Goal: Task Accomplishment & Management: Manage account settings

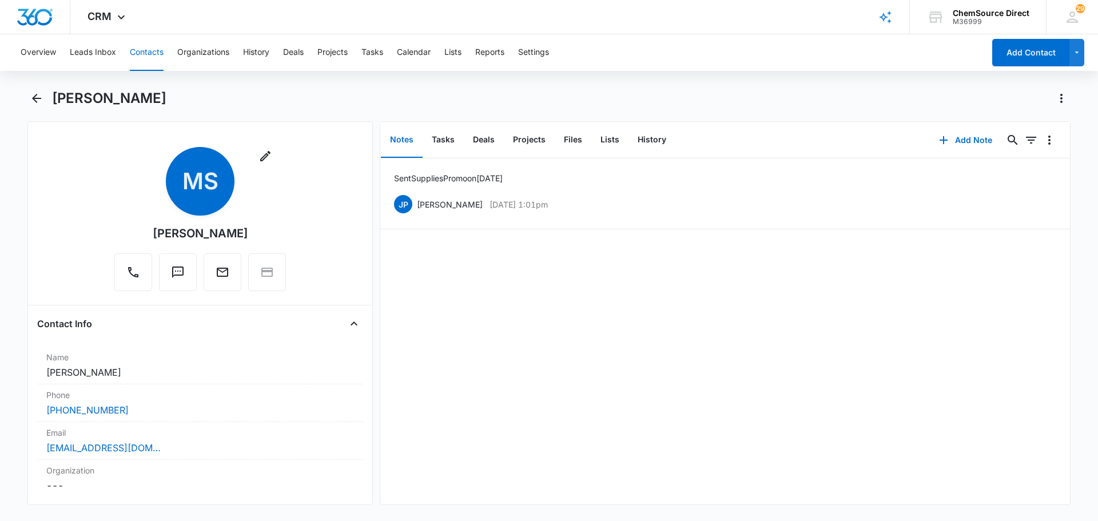
click at [158, 53] on button "Contacts" at bounding box center [147, 52] width 34 height 37
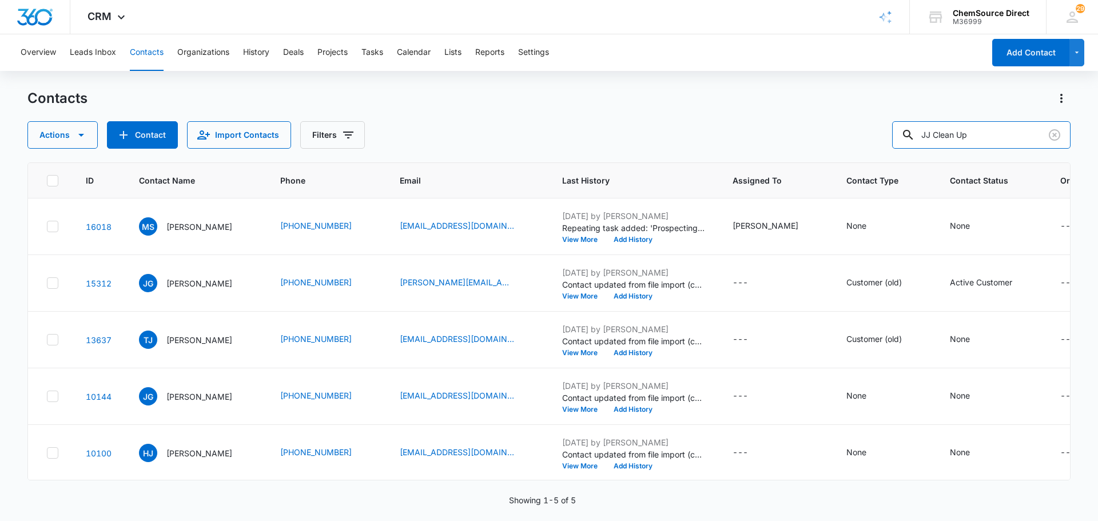
drag, startPoint x: 984, startPoint y: 134, endPoint x: 880, endPoint y: 134, distance: 104.7
click at [880, 134] on div "Actions Contact Import Contacts Filters JJ Clean Up" at bounding box center [548, 134] width 1043 height 27
type input "MANSION NIGHT CLUB"
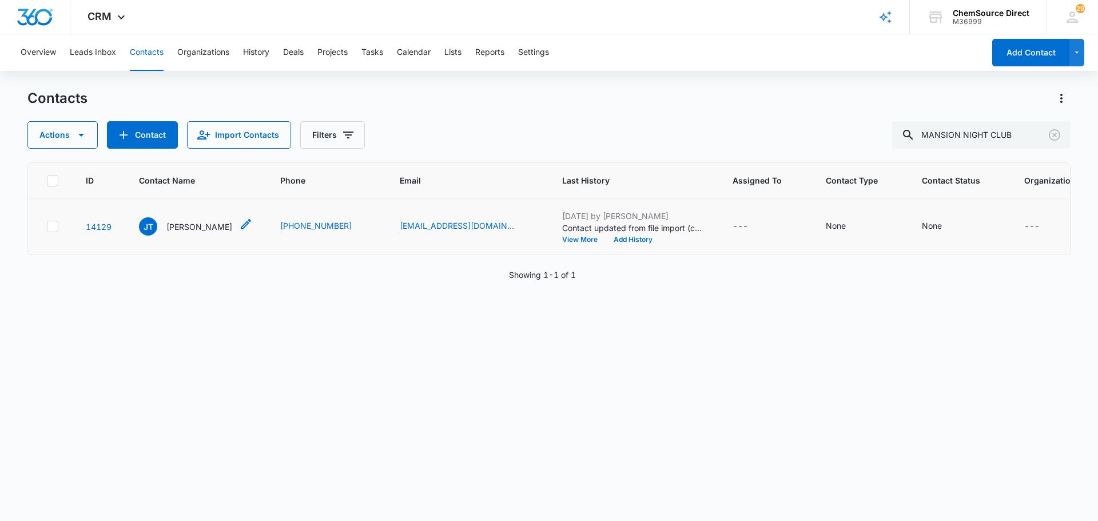
click at [178, 221] on p "[PERSON_NAME]" at bounding box center [199, 227] width 66 height 12
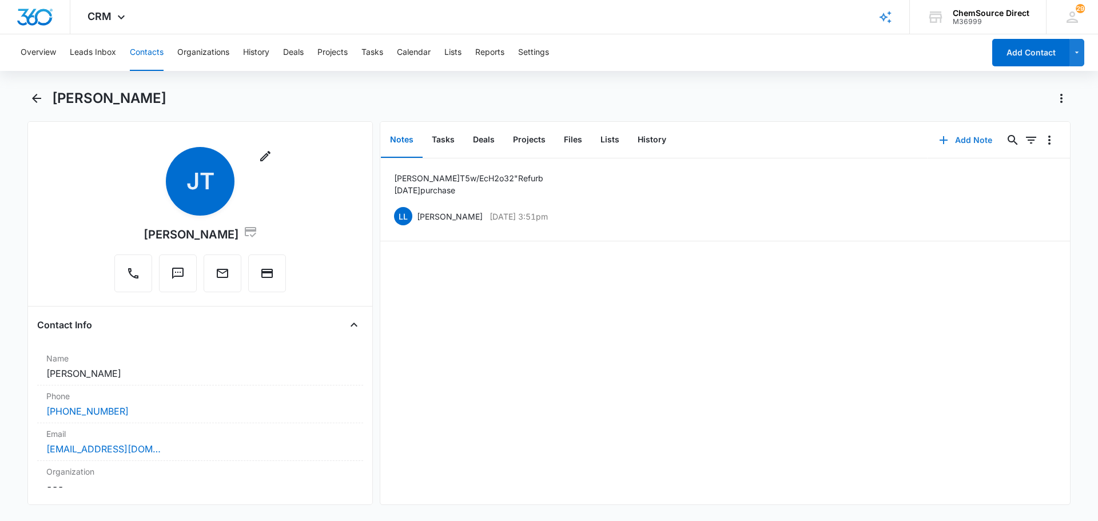
click at [963, 140] on button "Add Note" at bounding box center [966, 139] width 76 height 27
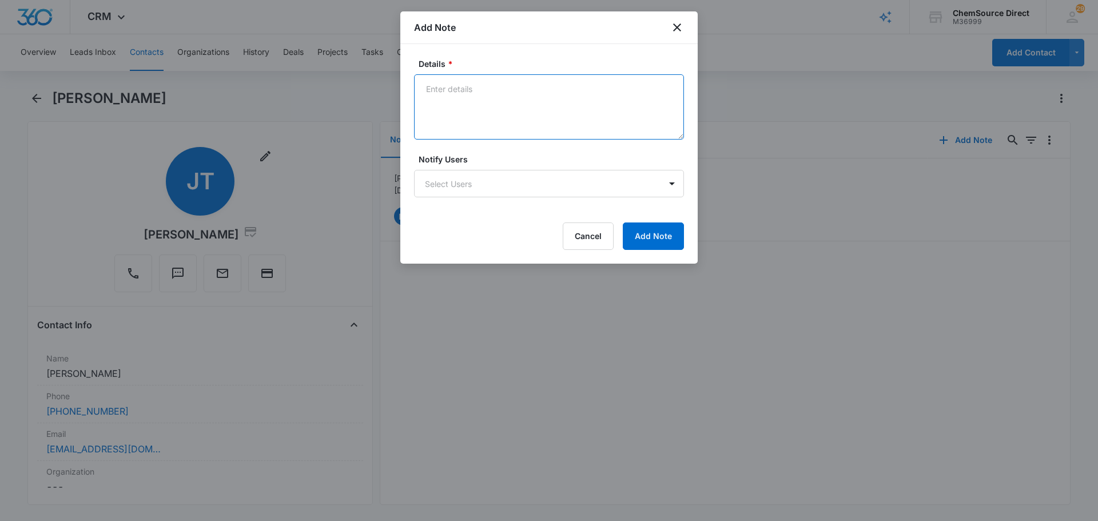
click at [537, 113] on textarea "Details *" at bounding box center [549, 106] width 270 height 65
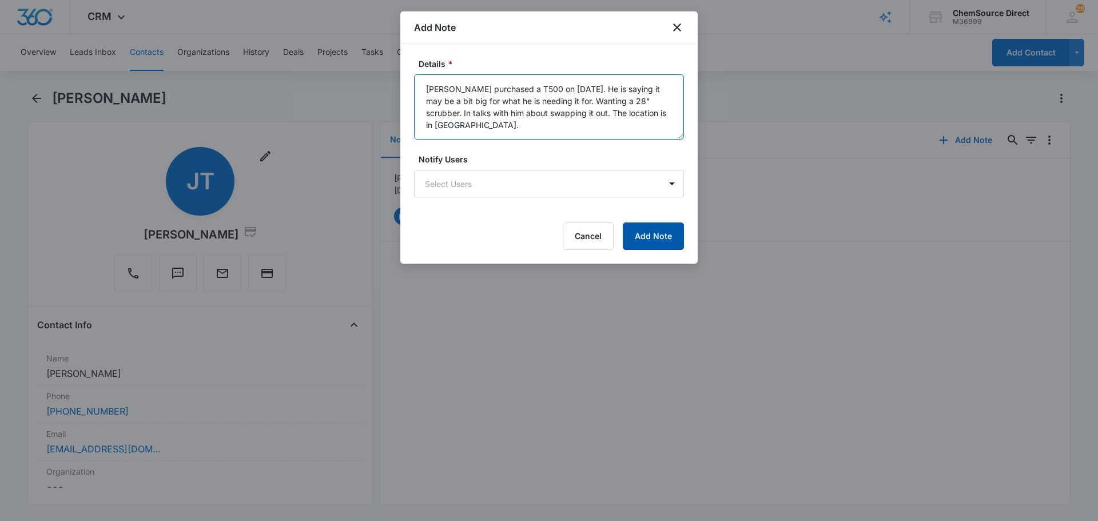
type textarea "[PERSON_NAME] purchased a T500 on [DATE]. He is saying it may be a bit big for …"
click at [666, 240] on button "Add Note" at bounding box center [653, 235] width 61 height 27
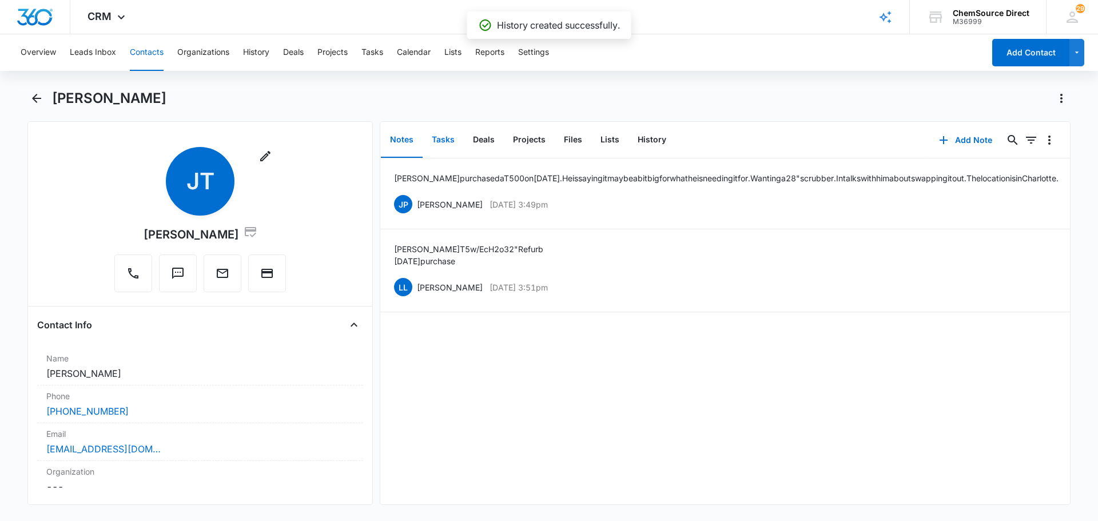
click at [447, 140] on button "Tasks" at bounding box center [443, 139] width 41 height 35
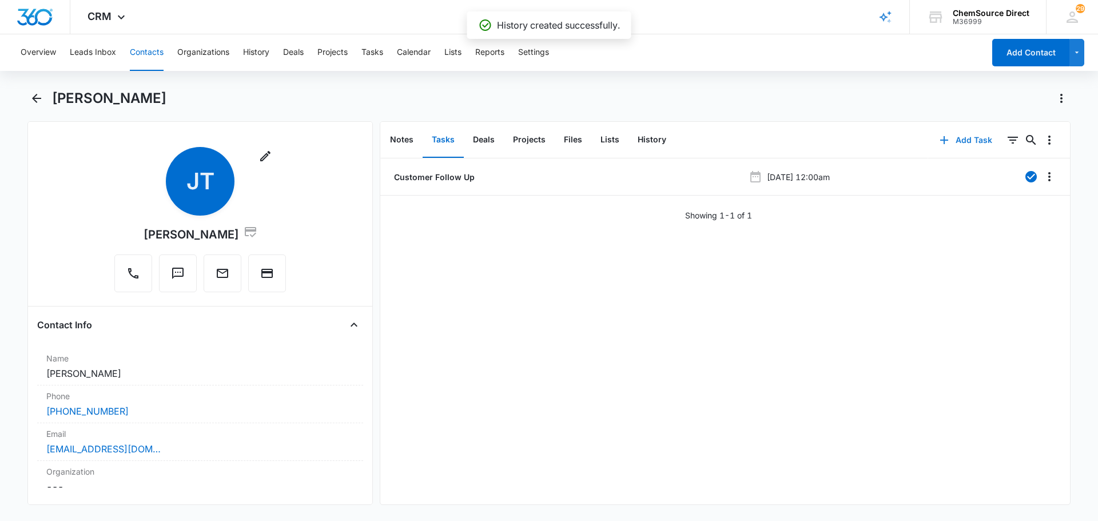
click at [954, 145] on button "Add Task" at bounding box center [965, 139] width 75 height 27
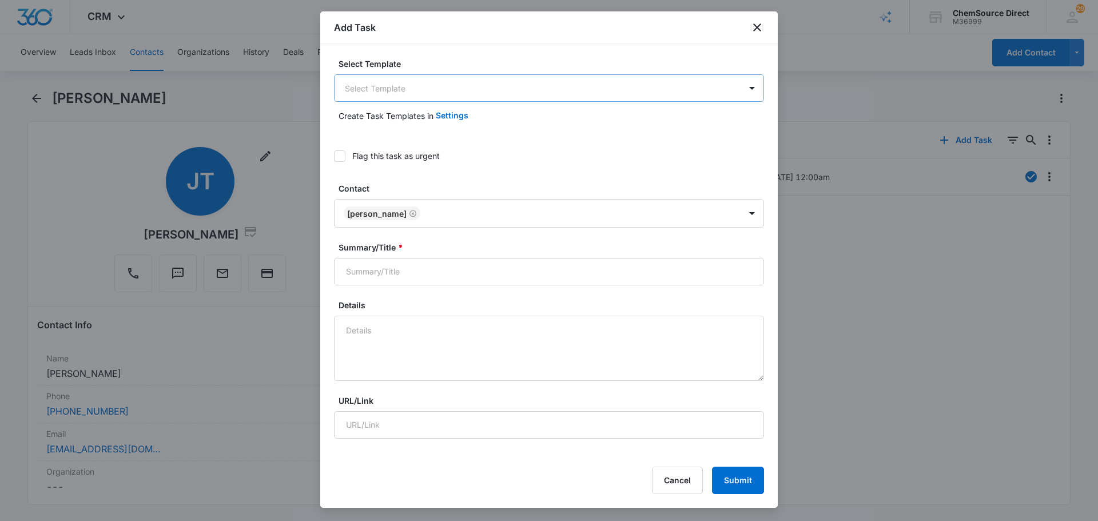
click at [455, 90] on body "CRM Apps Reputation Forms CRM Email Social Payments POS Content Ads Intelligenc…" at bounding box center [549, 260] width 1098 height 521
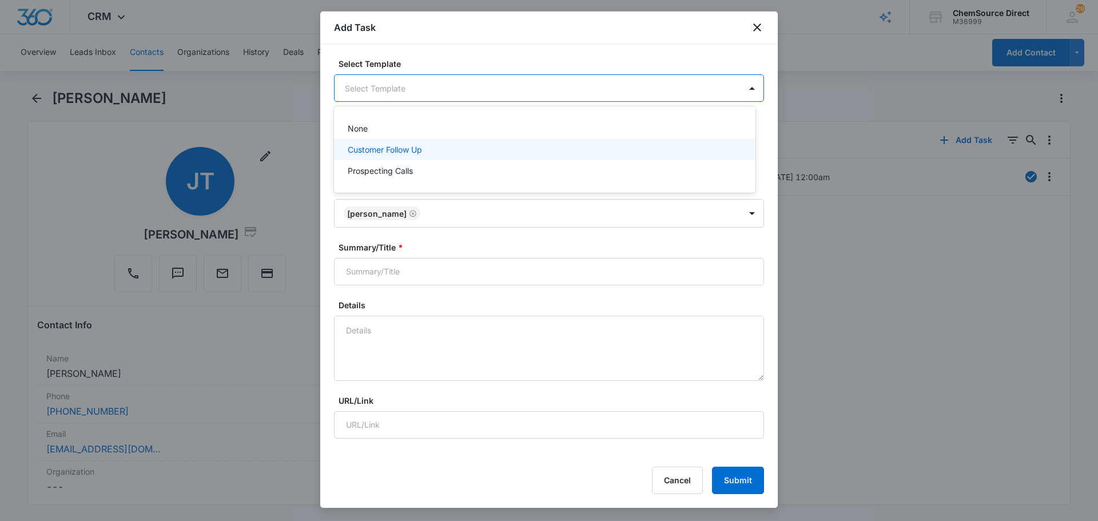
click at [432, 154] on div "Customer Follow Up" at bounding box center [544, 150] width 392 height 12
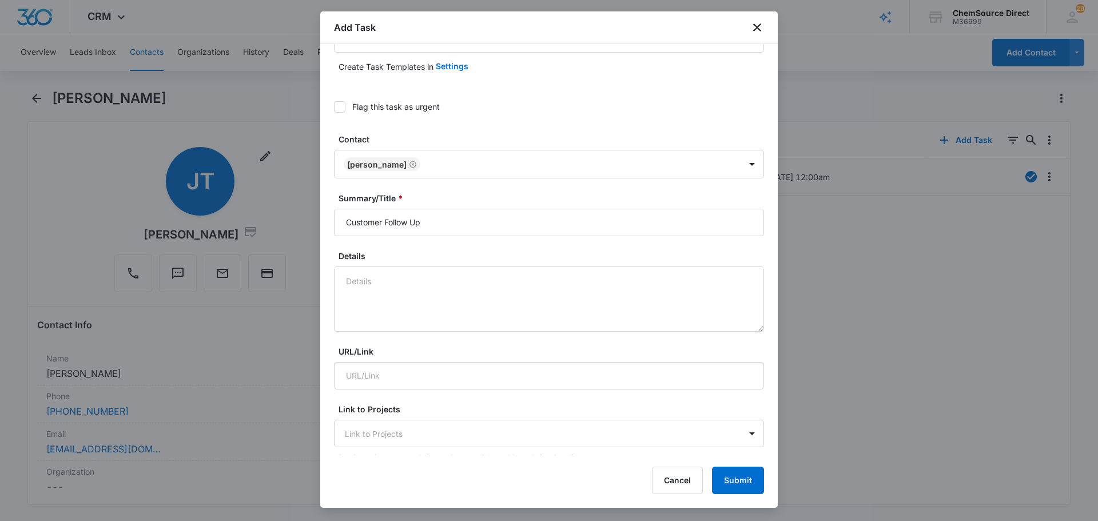
scroll to position [114, 0]
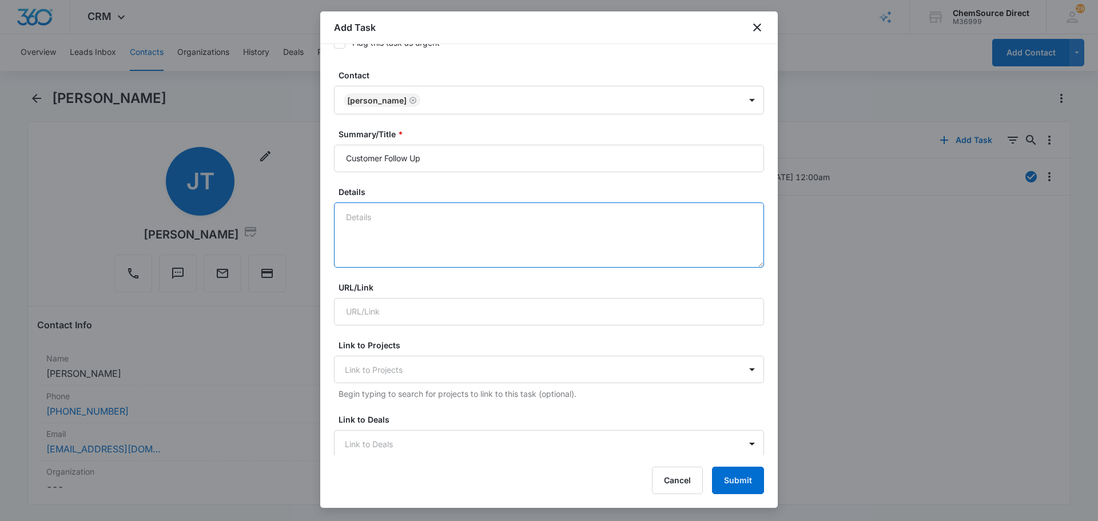
click at [431, 245] on textarea "Details" at bounding box center [549, 234] width 430 height 65
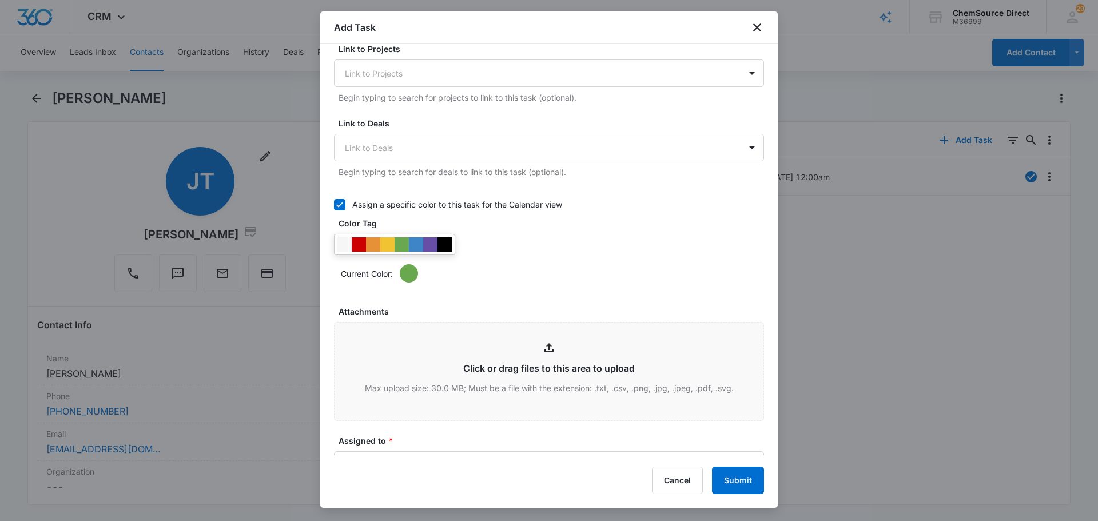
scroll to position [400, 0]
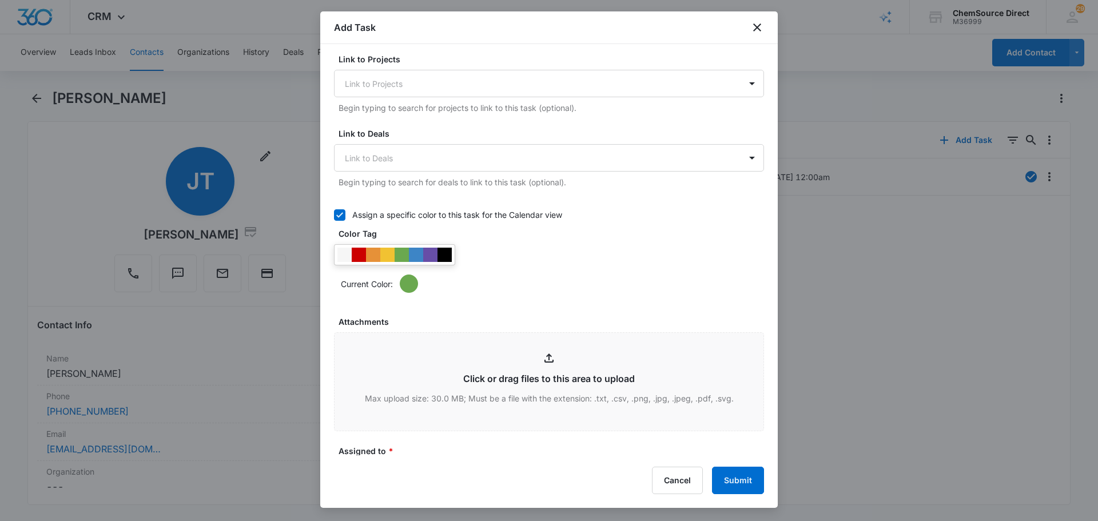
type textarea "Call [PERSON_NAME] regarding the T500 he just purchased to see if its going to …"
click at [442, 256] on div at bounding box center [444, 255] width 14 height 14
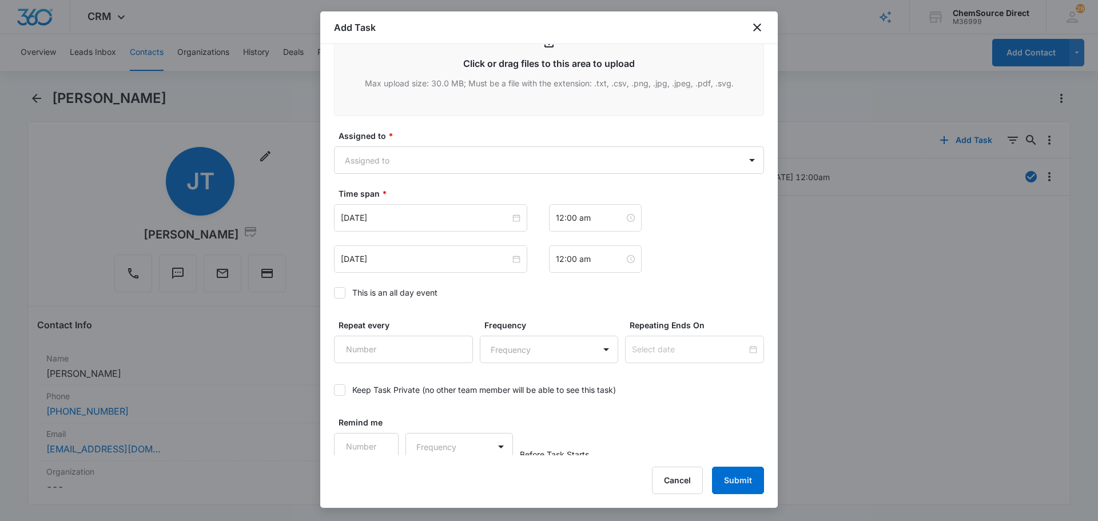
scroll to position [721, 0]
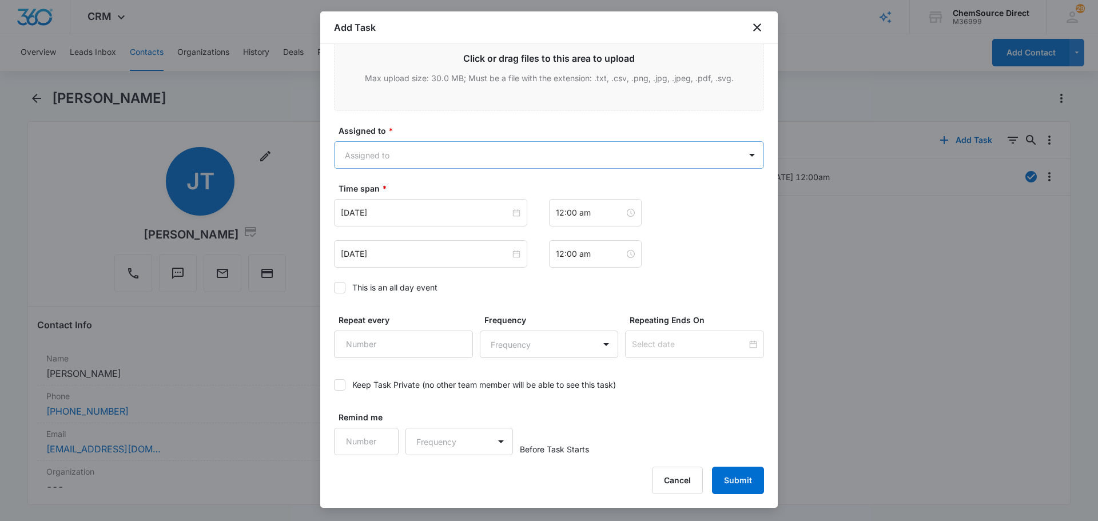
click at [423, 166] on body "CRM Apps Reputation Forms CRM Email Social Payments POS Content Ads Intelligenc…" at bounding box center [549, 260] width 1098 height 521
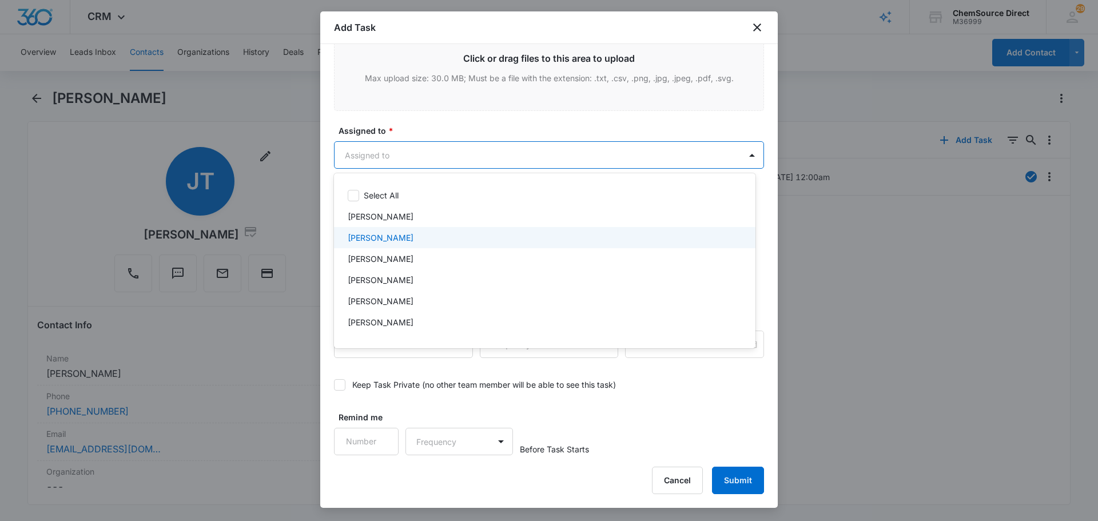
click at [417, 235] on div "[PERSON_NAME]" at bounding box center [544, 238] width 392 height 12
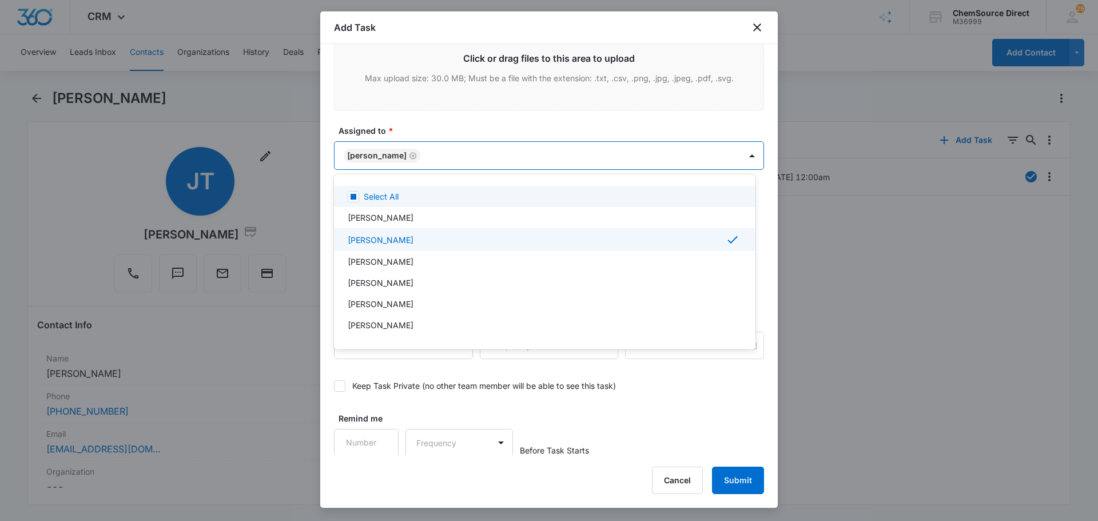
click at [428, 118] on div at bounding box center [549, 260] width 1098 height 521
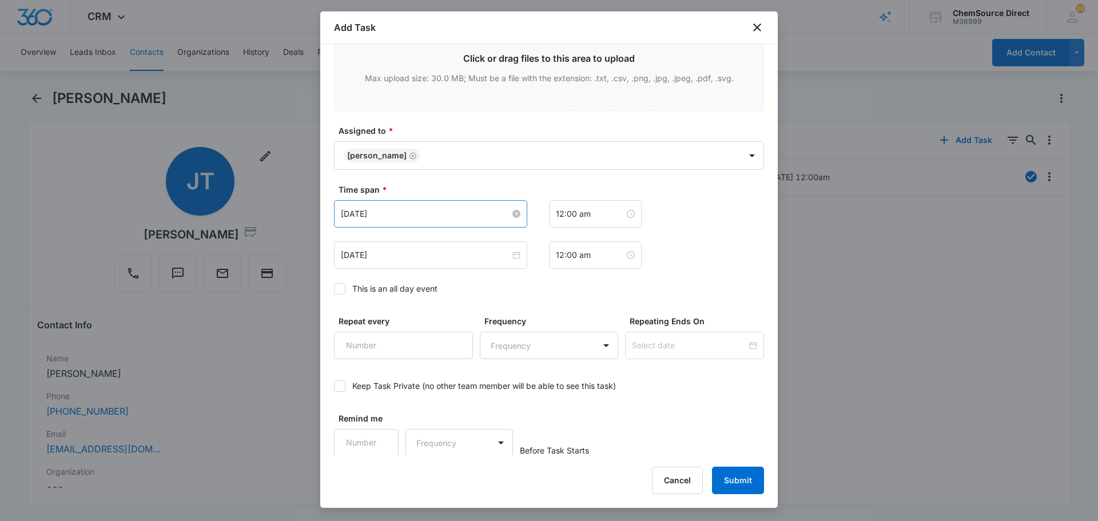
click at [435, 214] on input "[DATE]" at bounding box center [425, 214] width 169 height 13
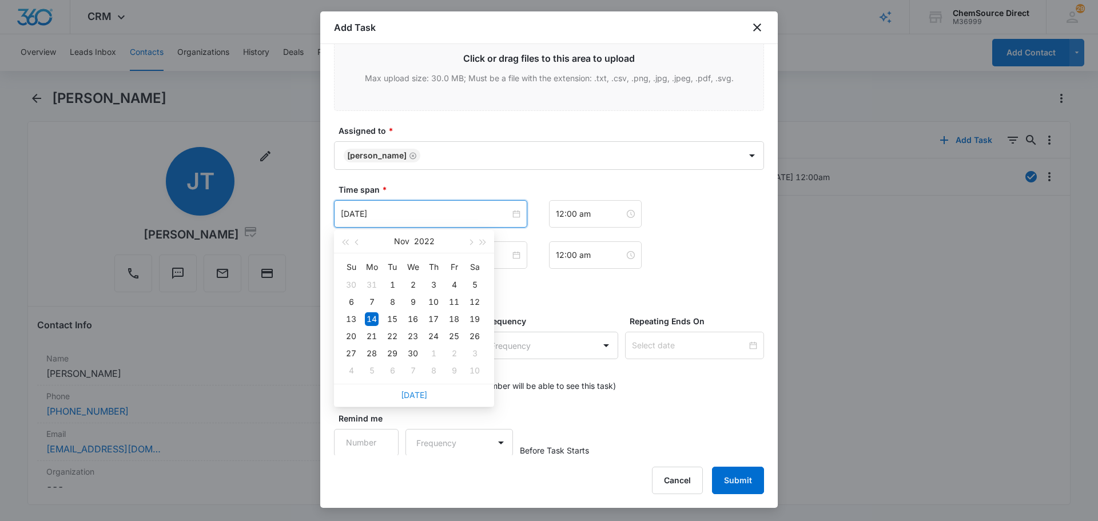
click at [405, 392] on link "[DATE]" at bounding box center [414, 395] width 26 height 10
type input "[DATE]"
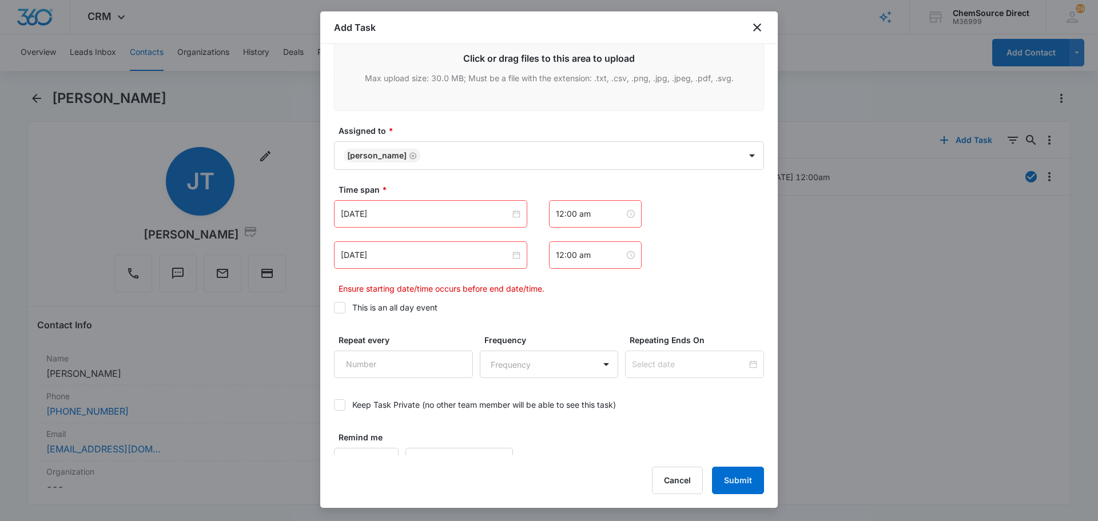
click at [343, 309] on icon at bounding box center [340, 308] width 10 height 10
click at [334, 308] on input "This is an all day event" at bounding box center [334, 308] width 0 height 0
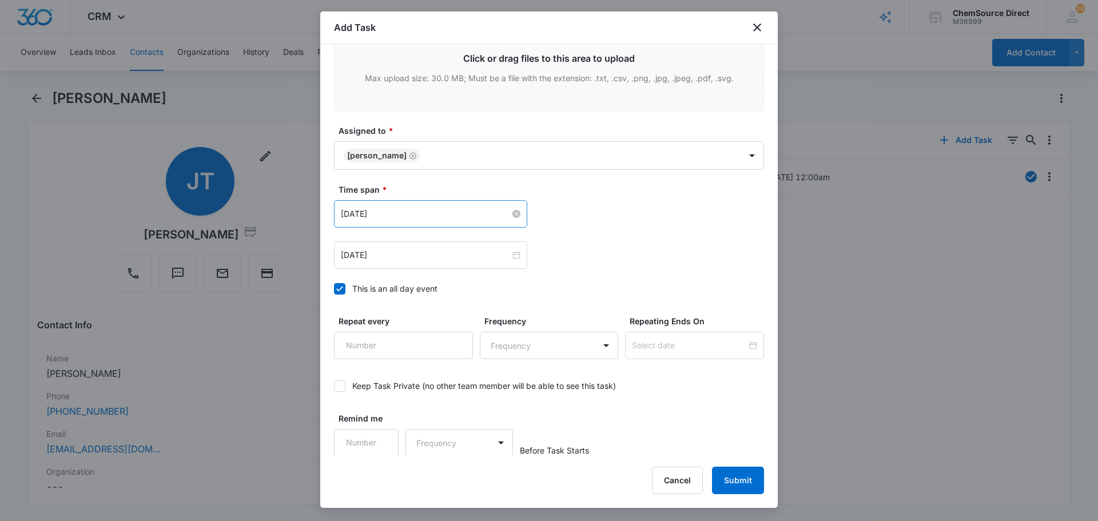
click at [401, 211] on input "[DATE]" at bounding box center [425, 214] width 169 height 13
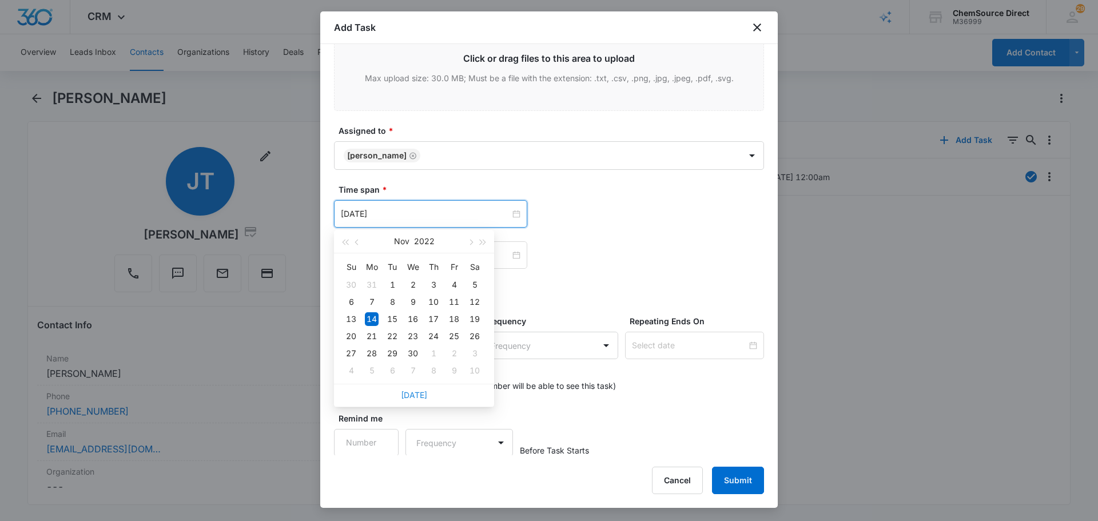
click at [413, 393] on link "[DATE]" at bounding box center [414, 395] width 26 height 10
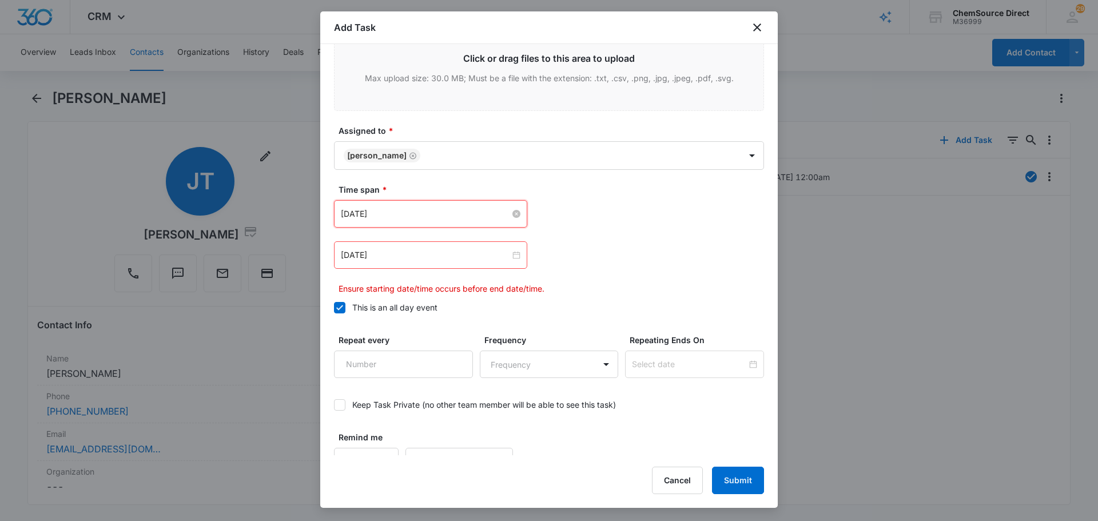
click at [452, 218] on input "[DATE]" at bounding box center [425, 214] width 169 height 13
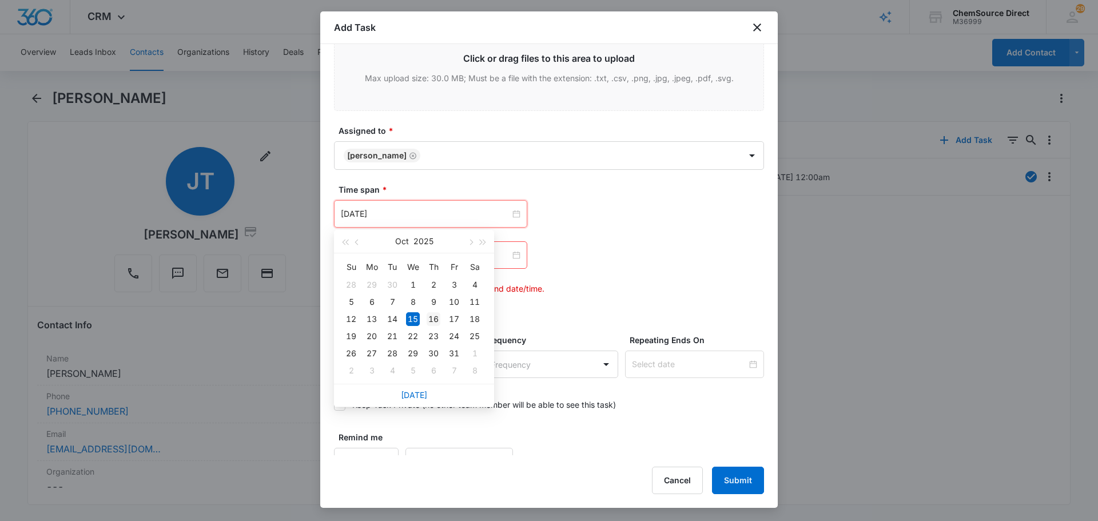
type input "[DATE]"
click at [435, 321] on div "16" at bounding box center [434, 319] width 14 height 14
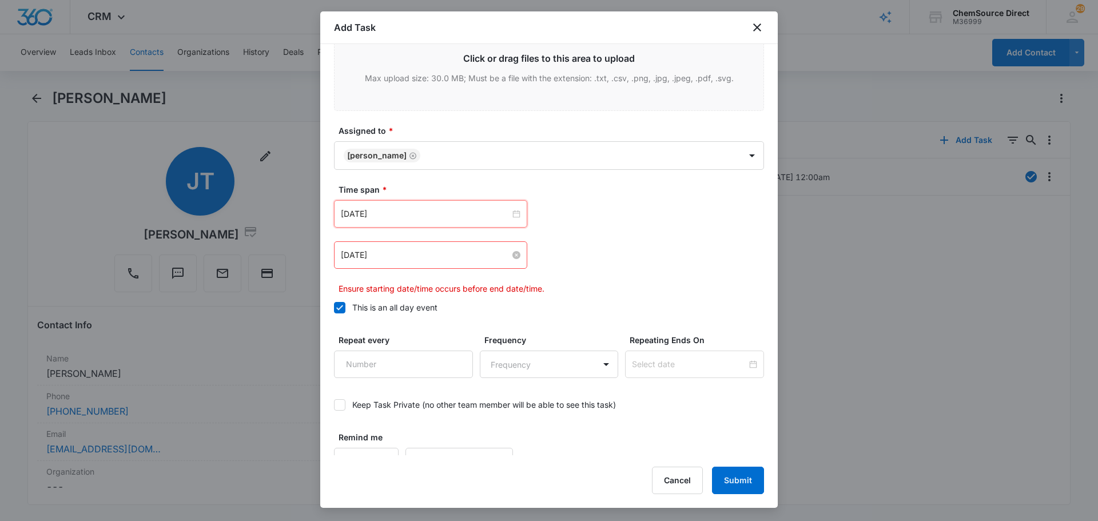
click at [401, 250] on input "[DATE]" at bounding box center [425, 255] width 169 height 13
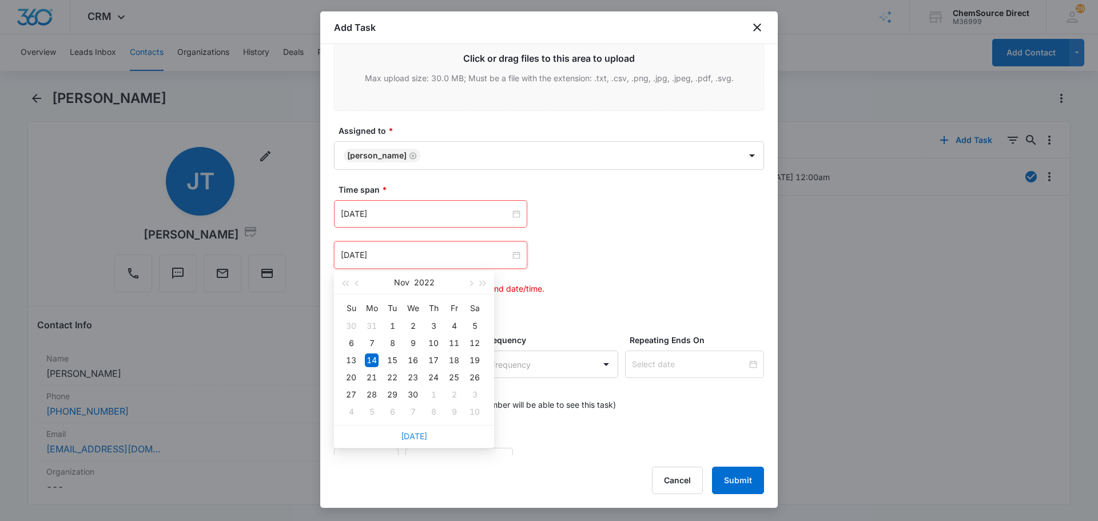
click at [408, 436] on link "[DATE]" at bounding box center [414, 436] width 26 height 10
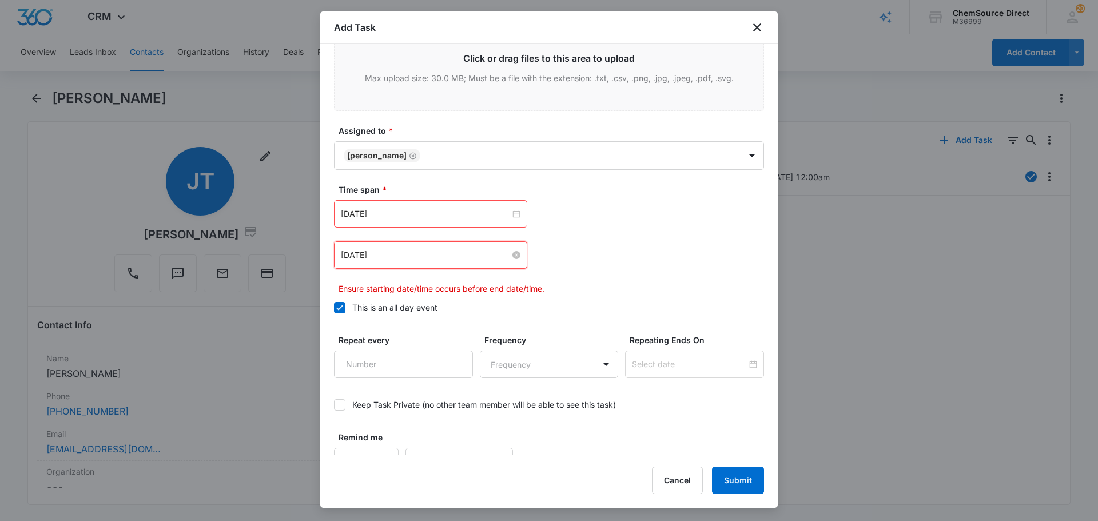
click at [398, 250] on input "[DATE]" at bounding box center [425, 255] width 169 height 13
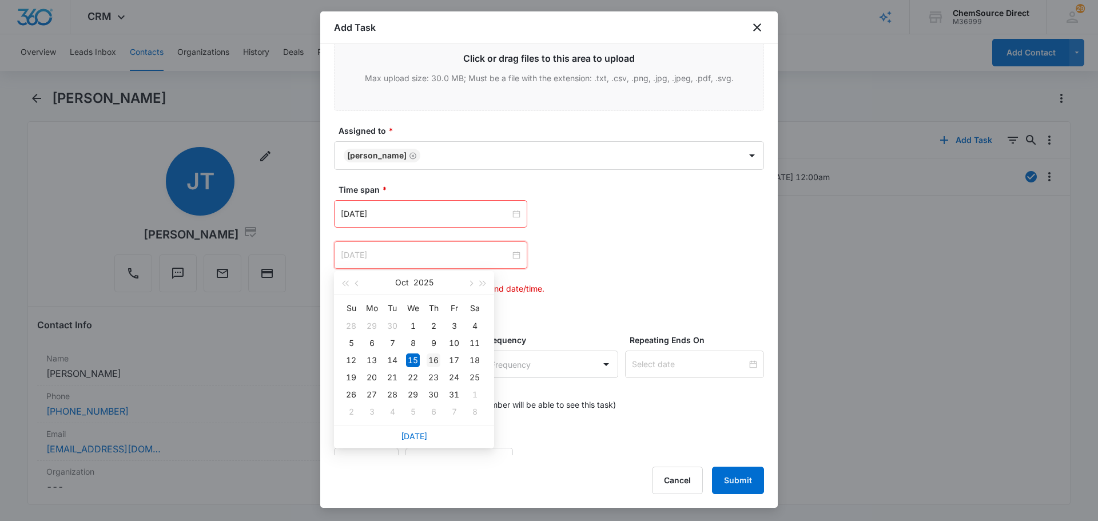
type input "[DATE]"
click at [431, 357] on div "16" at bounding box center [434, 360] width 14 height 14
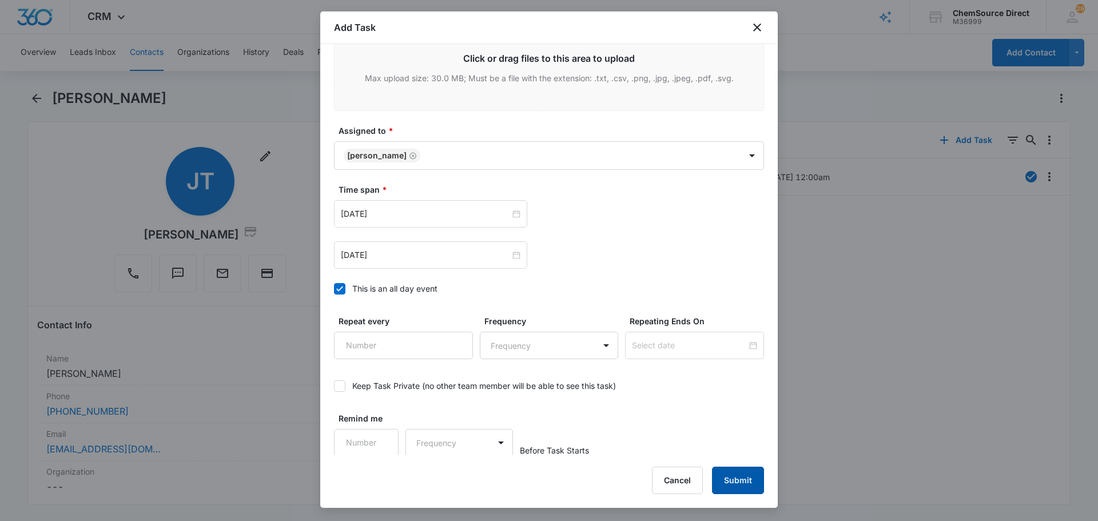
click at [739, 487] on button "Submit" at bounding box center [738, 480] width 52 height 27
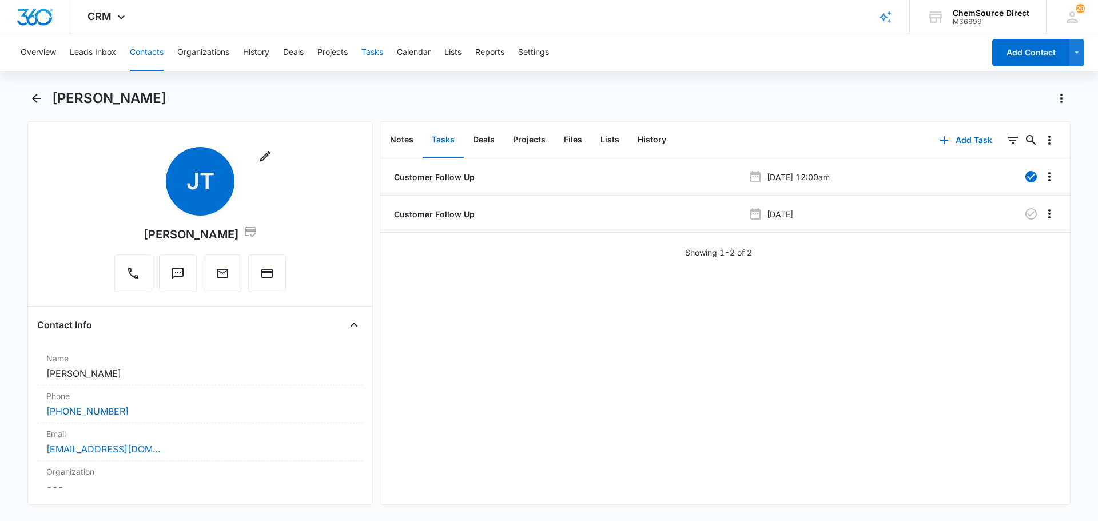
click at [375, 51] on button "Tasks" at bounding box center [372, 52] width 22 height 37
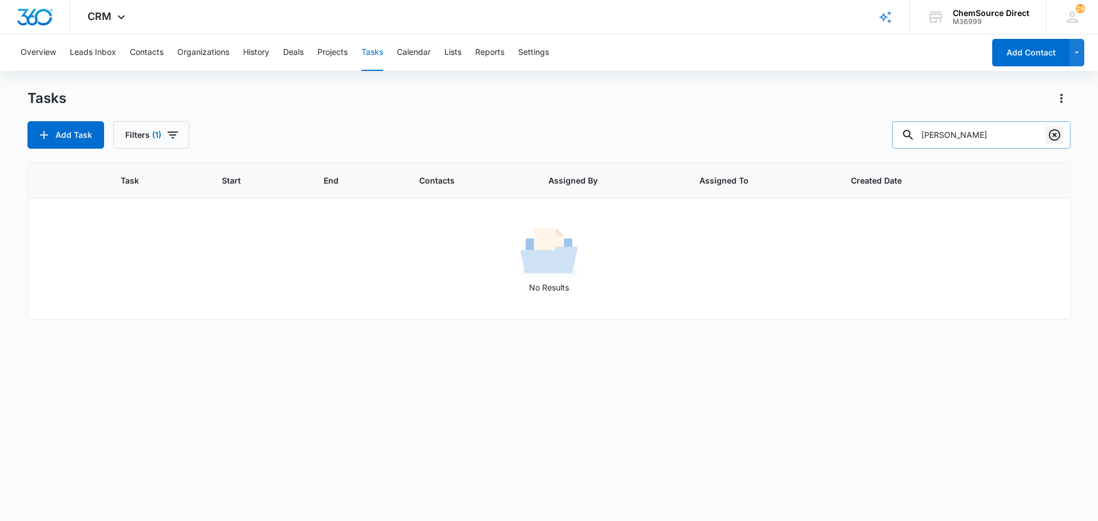
click at [1053, 134] on icon "Clear" at bounding box center [1054, 134] width 11 height 11
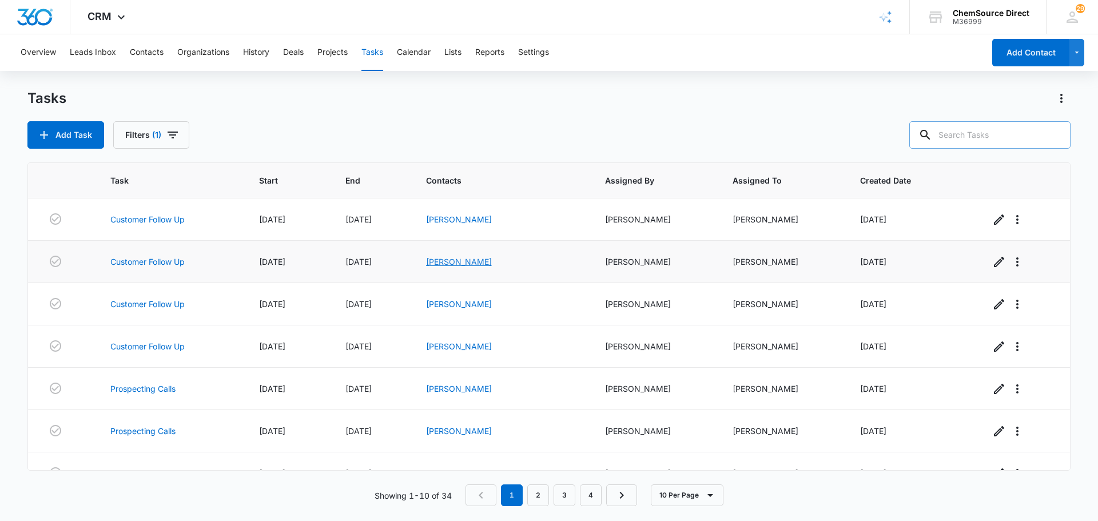
click at [474, 264] on link "[PERSON_NAME]" at bounding box center [459, 262] width 66 height 10
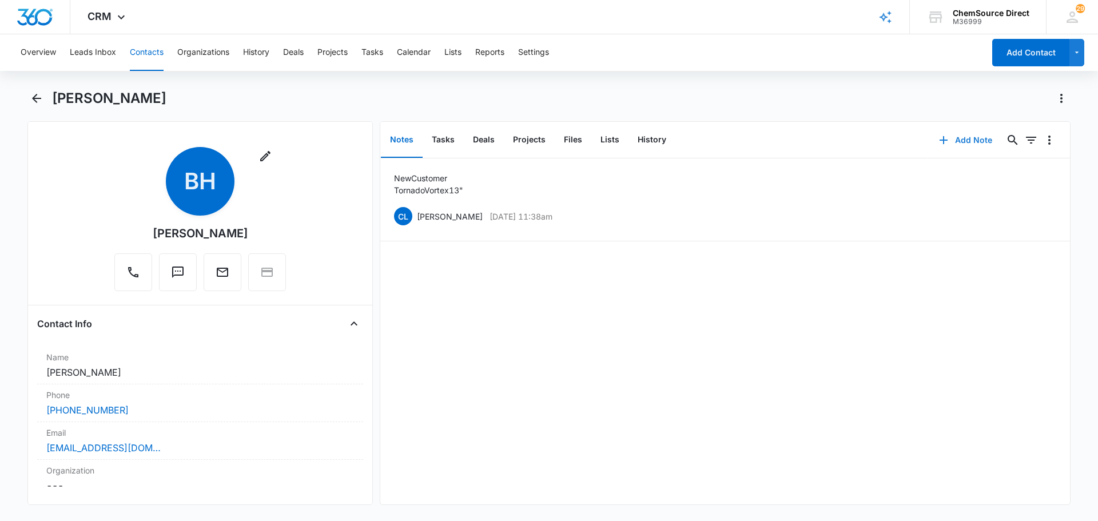
click at [954, 138] on button "Add Note" at bounding box center [966, 139] width 76 height 27
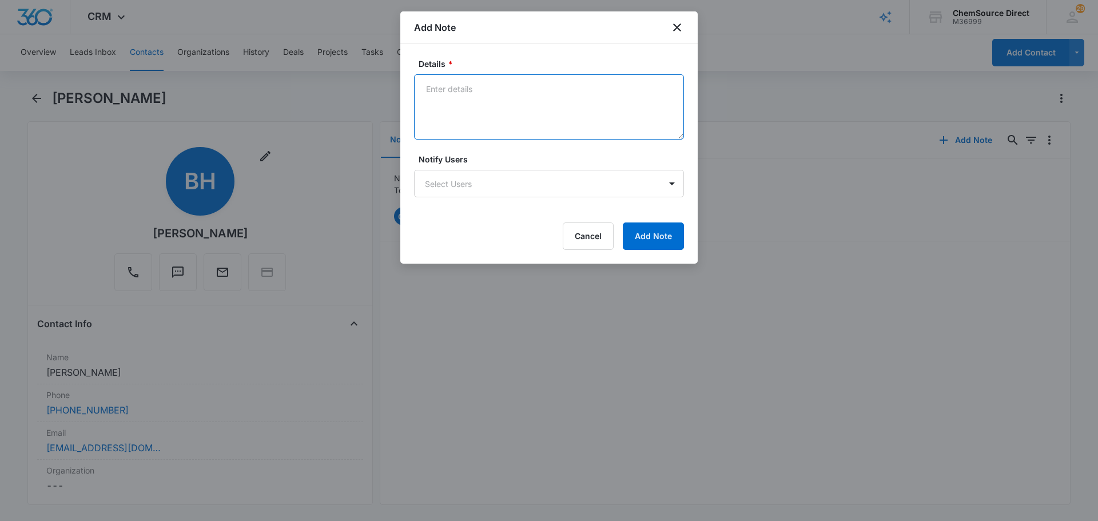
click at [470, 115] on textarea "Details *" at bounding box center [549, 106] width 270 height 65
click at [665, 87] on textarea "Texting back and forth with [PERSON_NAME]. Very happy with the machine. I offer…" at bounding box center [549, 106] width 270 height 65
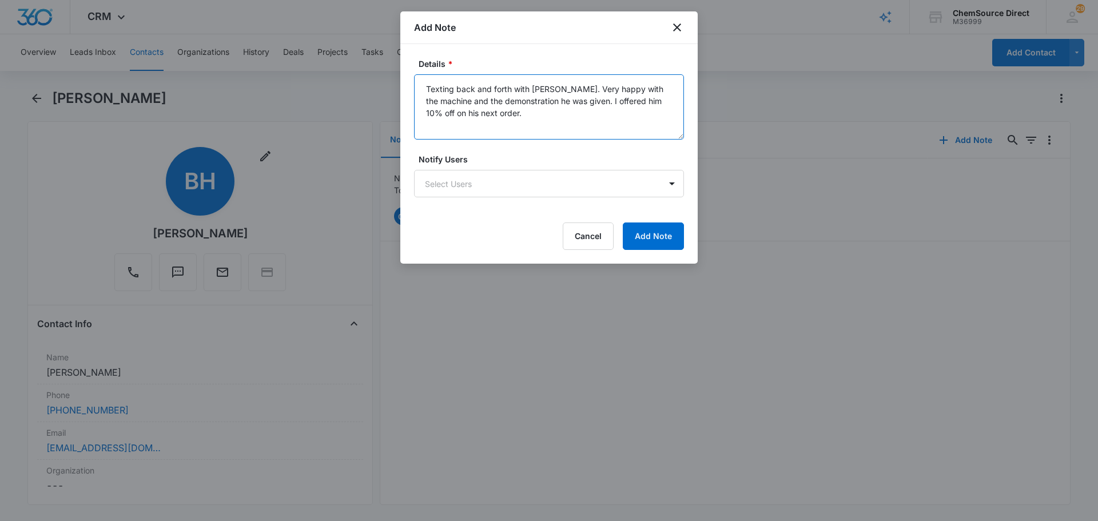
click at [496, 118] on textarea "Texting back and forth with [PERSON_NAME]. Very happy with the machine and the …" at bounding box center [549, 106] width 270 height 65
type textarea "Texting back and forth with [PERSON_NAME]. Very happy with the machine and the …"
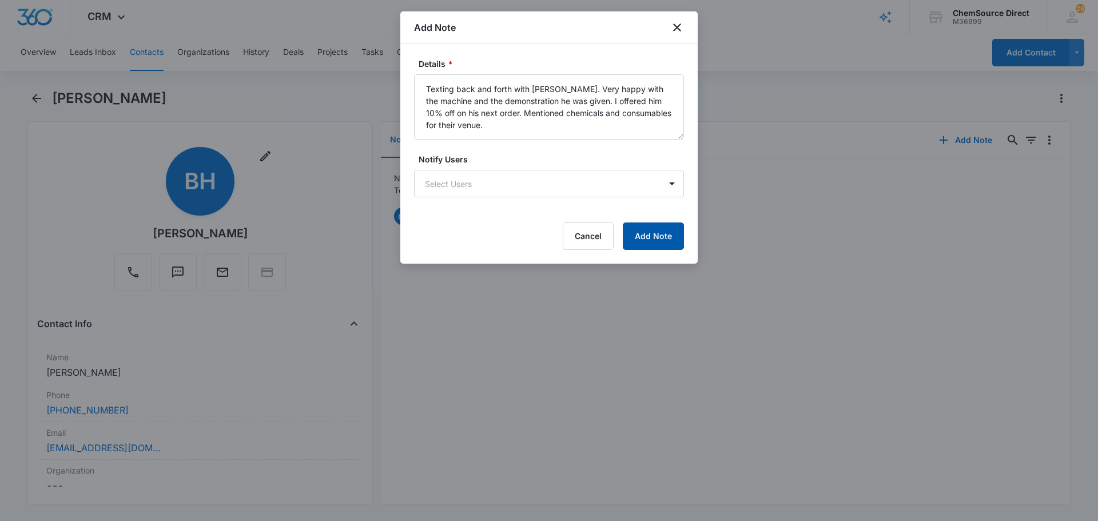
click at [674, 231] on button "Add Note" at bounding box center [653, 235] width 61 height 27
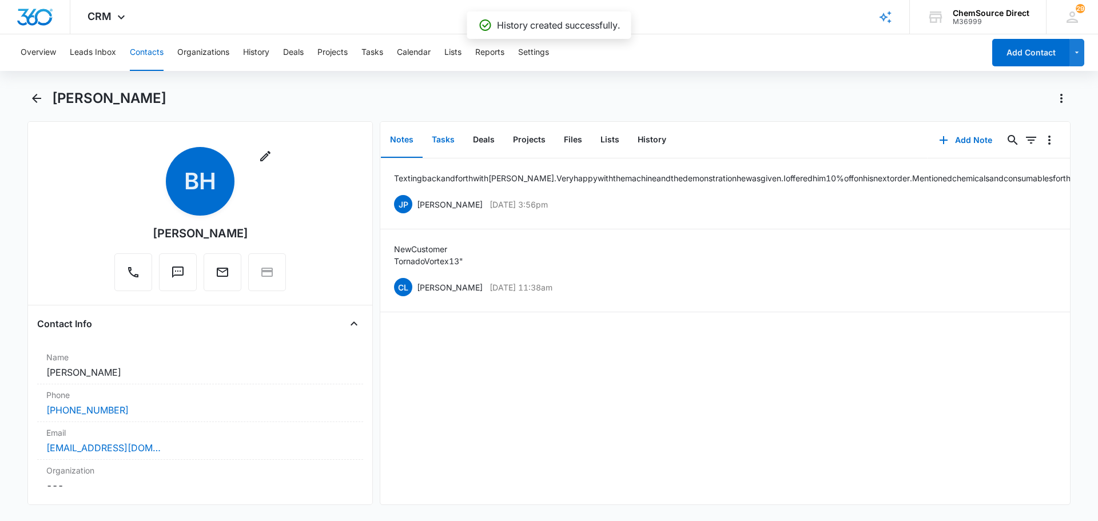
click at [443, 136] on button "Tasks" at bounding box center [443, 139] width 41 height 35
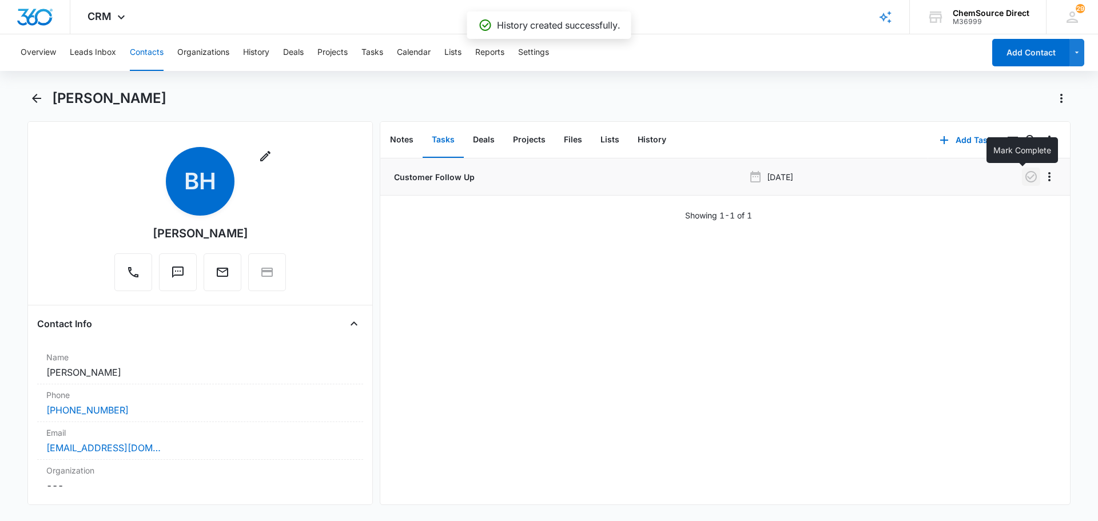
click at [1024, 181] on icon "button" at bounding box center [1031, 177] width 14 height 14
click at [402, 143] on button "Notes" at bounding box center [402, 139] width 42 height 35
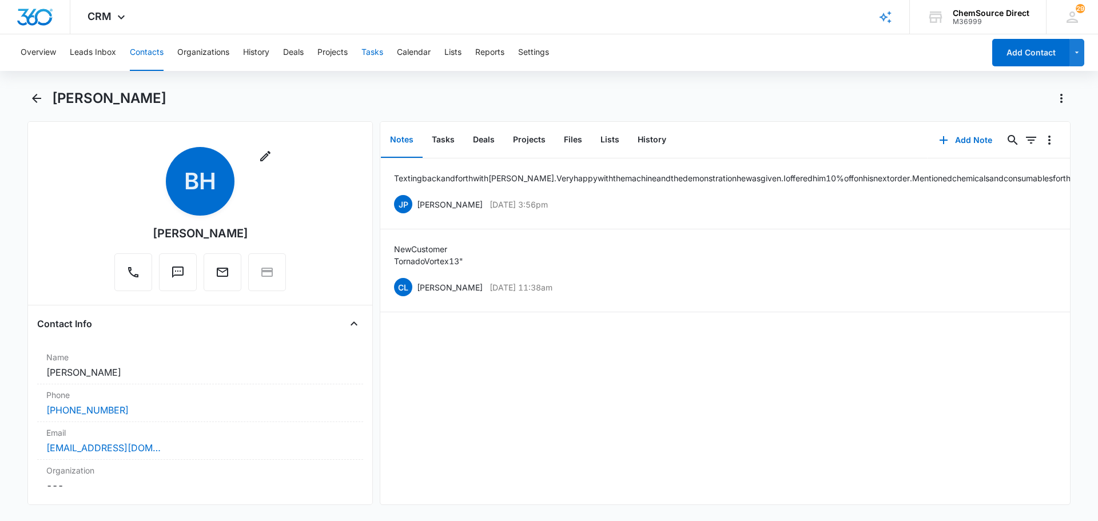
click at [381, 53] on button "Tasks" at bounding box center [372, 52] width 22 height 37
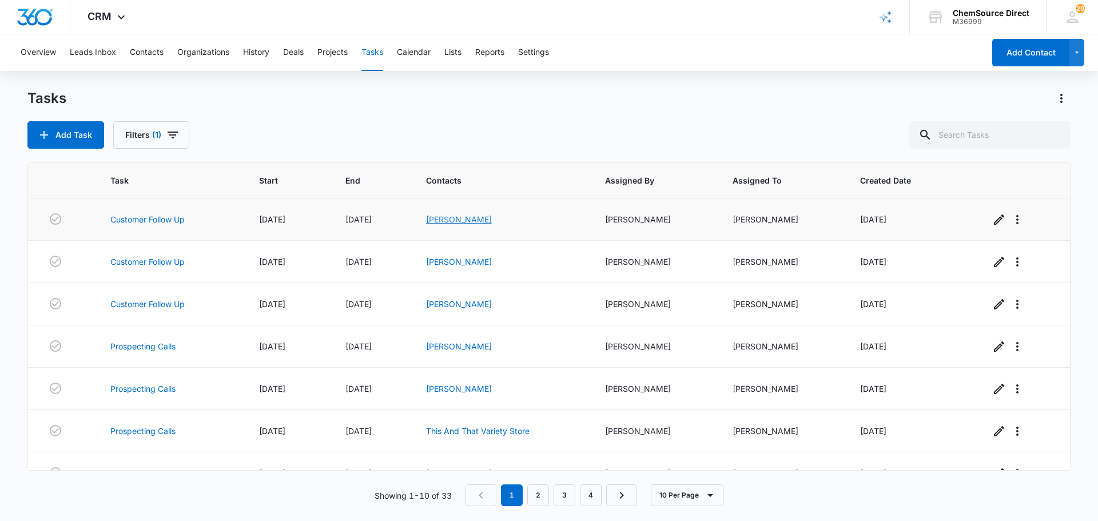
click at [468, 221] on link "[PERSON_NAME]" at bounding box center [459, 219] width 66 height 10
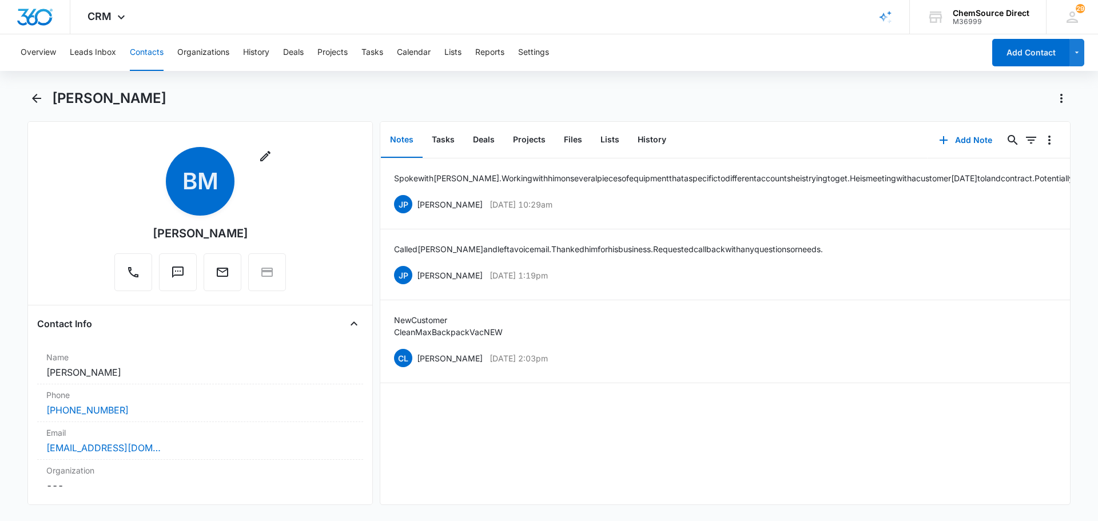
click at [735, 87] on div "Overview Leads Inbox Contacts Organizations History Deals Projects Tasks Calend…" at bounding box center [549, 276] width 1098 height 484
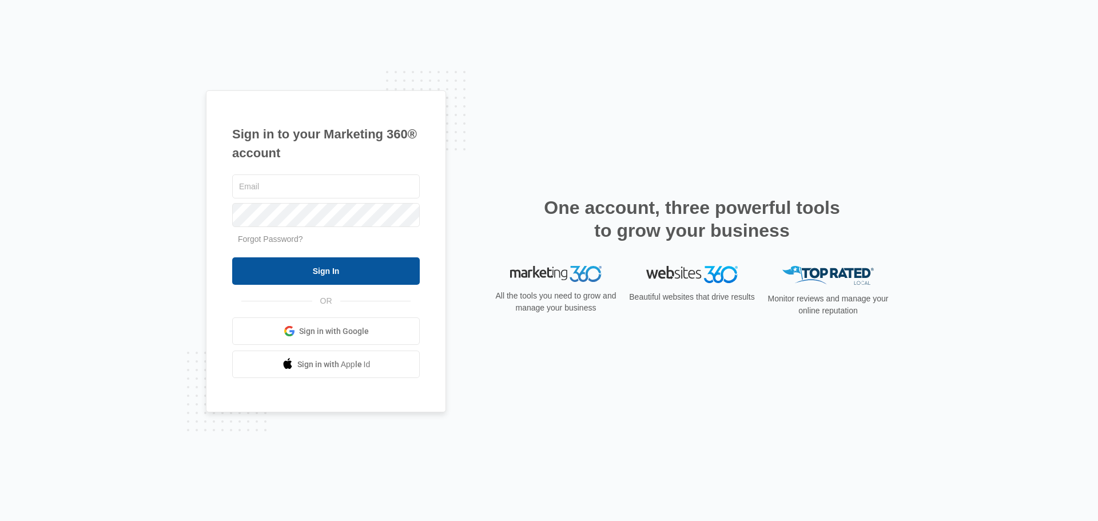
type input "[PERSON_NAME][EMAIL_ADDRESS][DOMAIN_NAME]"
click at [349, 274] on input "Sign In" at bounding box center [326, 270] width 188 height 27
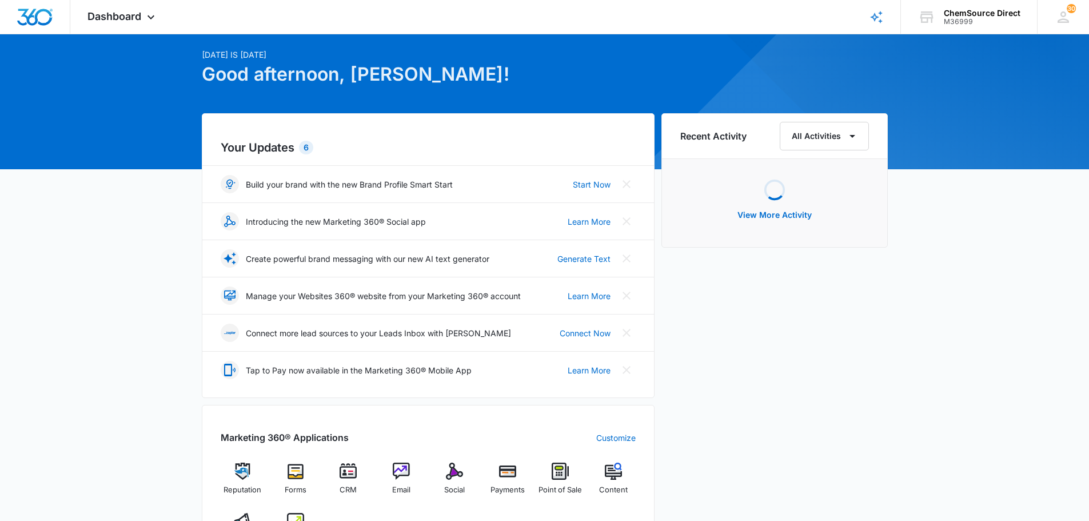
scroll to position [57, 0]
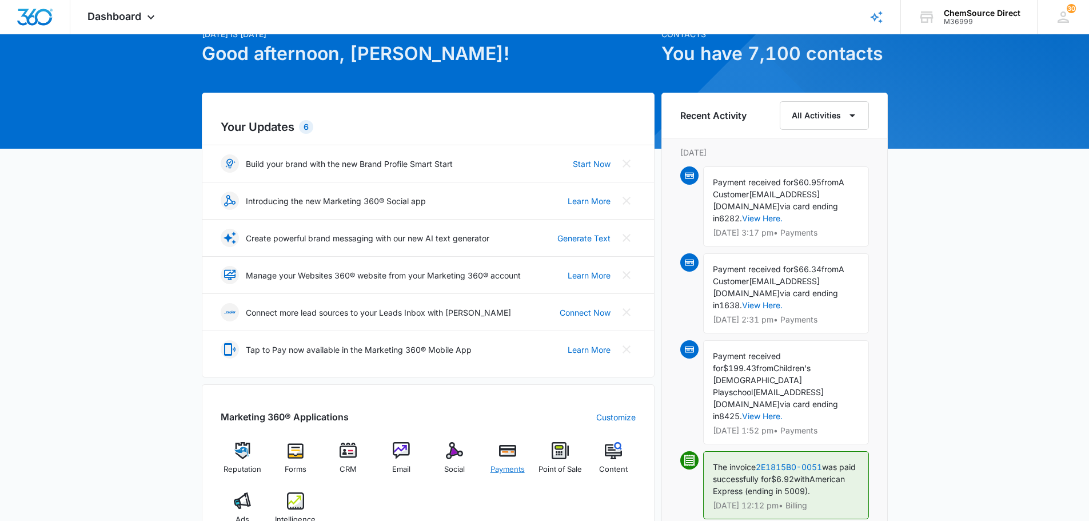
click at [501, 451] on img at bounding box center [507, 450] width 17 height 17
